Goal: Browse casually: Explore the website without a specific task or goal

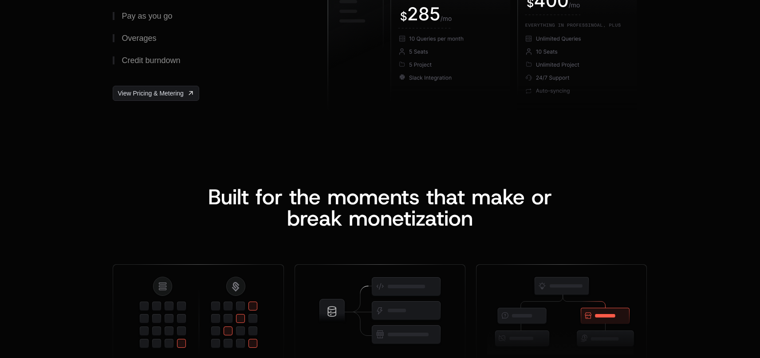
scroll to position [1819, 0]
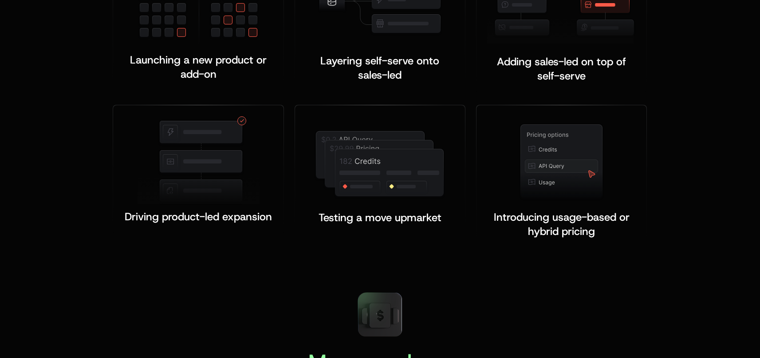
drag, startPoint x: 759, startPoint y: 140, endPoint x: 771, endPoint y: 155, distance: 19.6
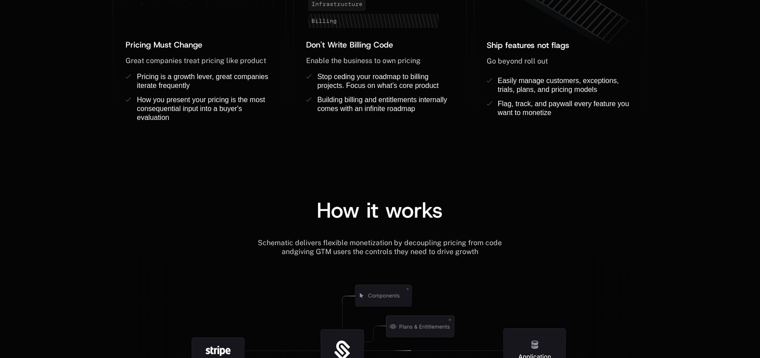
scroll to position [0, 0]
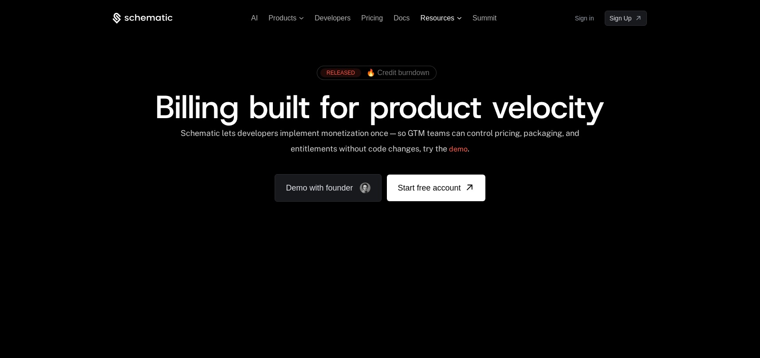
click at [446, 19] on span "Resources" at bounding box center [438, 18] width 34 height 8
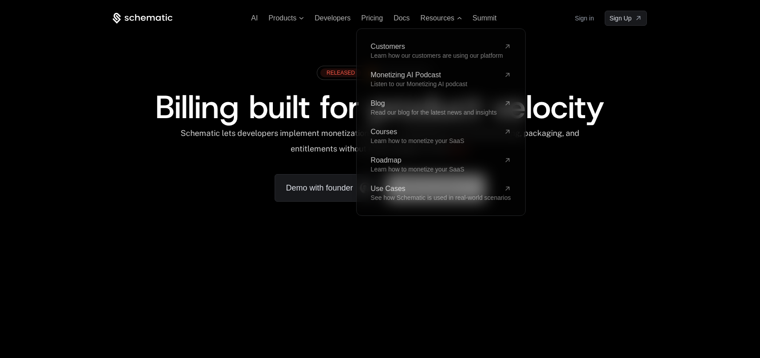
click at [263, 82] on div "RELEASED 🔥 Credit burndown" at bounding box center [380, 76] width 534 height 30
click at [283, 18] on span "Products" at bounding box center [282, 18] width 28 height 8
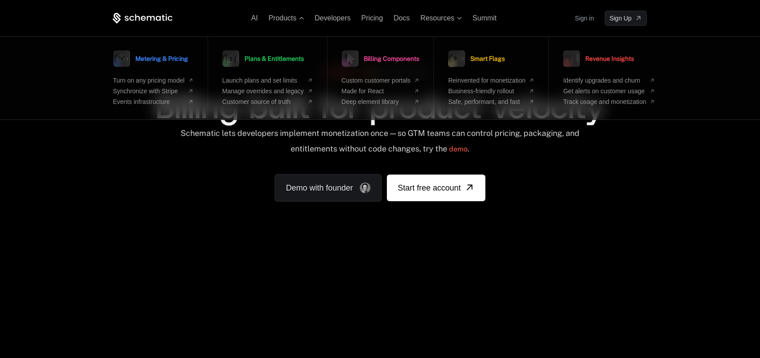
click at [658, 137] on div "RELEASED 🔥 Credit burndown Billing built for product velocity Schematic lets de…" at bounding box center [379, 131] width 577 height 211
click at [621, 137] on div "Schematic lets developers implement monetization once — so GTM teams can contro…" at bounding box center [380, 144] width 534 height 32
